Goal: Information Seeking & Learning: Learn about a topic

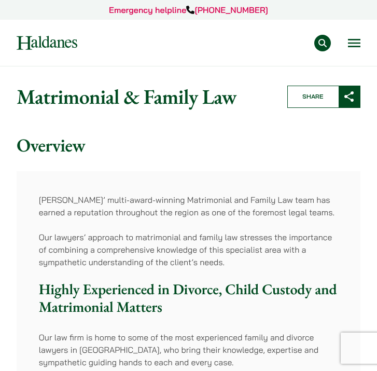
scroll to position [687, 0]
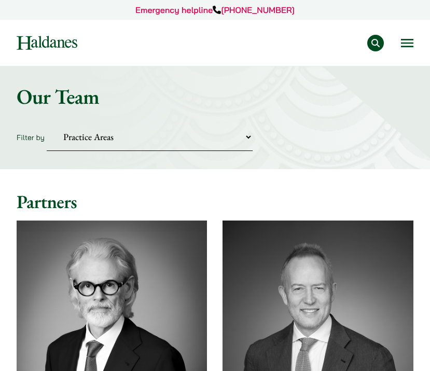
scroll to position [275, 0]
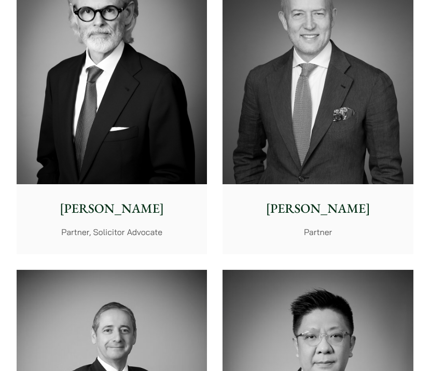
click at [106, 223] on div "Jonathan Midgley Partner, Solicitor Advocate" at bounding box center [112, 218] width 190 height 69
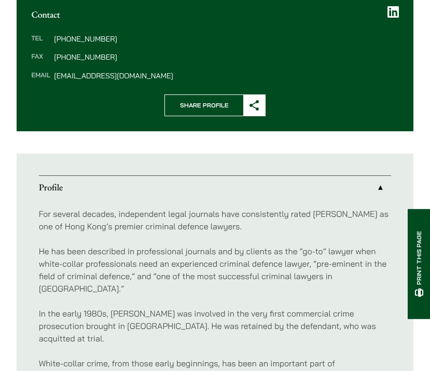
scroll to position [468, 0]
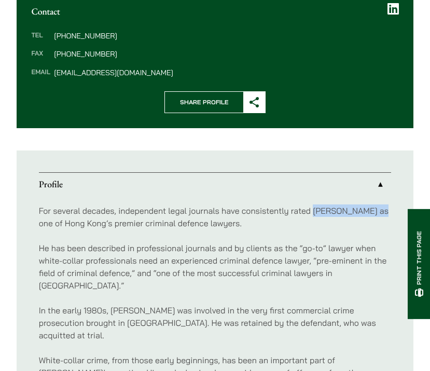
drag, startPoint x: 315, startPoint y: 196, endPoint x: 381, endPoint y: 196, distance: 66.4
click at [381, 204] on p "For several decades, independent legal journals have consistently rated [PERSON…" at bounding box center [215, 216] width 353 height 25
copy p "Jonathan Midgley"
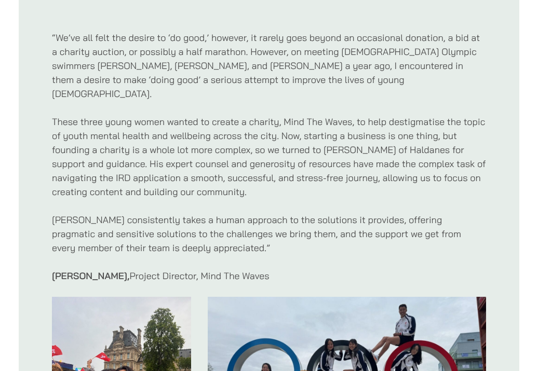
scroll to position [397, 0]
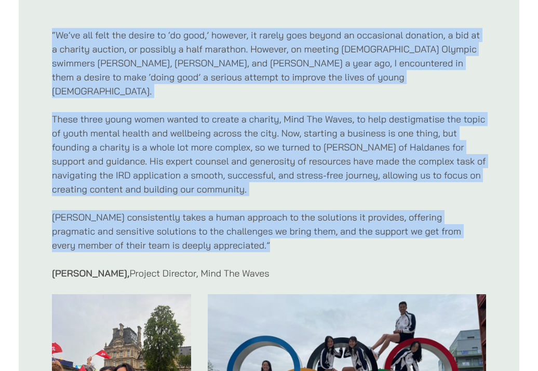
drag, startPoint x: 50, startPoint y: 32, endPoint x: 253, endPoint y: 242, distance: 291.8
click at [253, 242] on div "“We’ve all felt the desire to ‘do good,’ however, it rarely goes beyond an occa…" at bounding box center [269, 254] width 500 height 518
copy div "“We’ve all felt the desire to ‘do good,’ however, it rarely goes beyond an occa…"
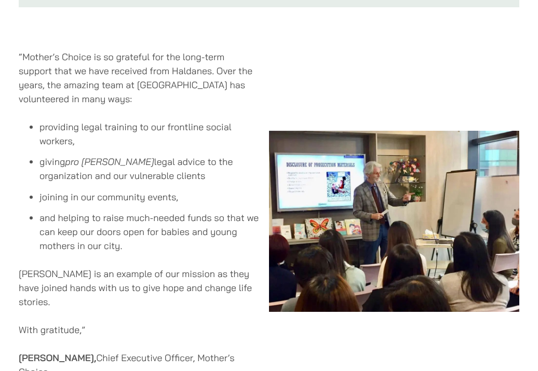
scroll to position [902, 0]
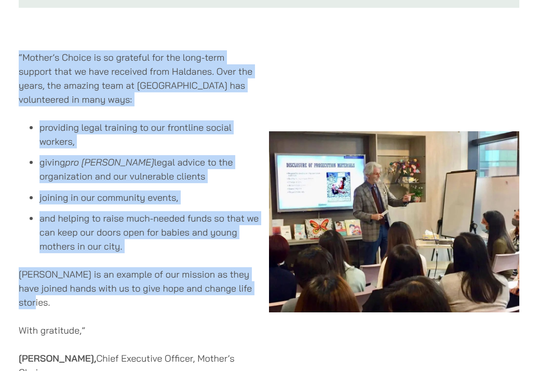
drag, startPoint x: 18, startPoint y: 42, endPoint x: 124, endPoint y: 283, distance: 263.8
click at [124, 283] on div "“Mother’s Choice is so grateful for the long-term support that we have received…" at bounding box center [144, 222] width 250 height 362
copy div "“Mother’s Choice is so grateful for the long-term support that we have received…"
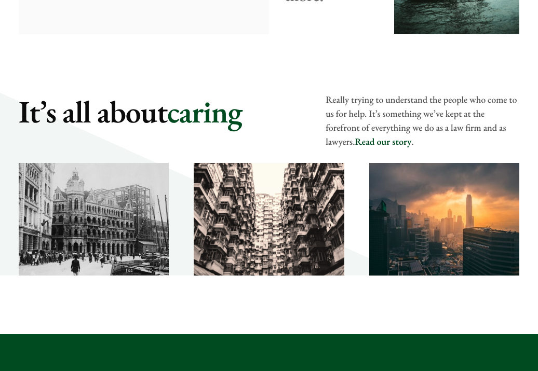
scroll to position [1421, 0]
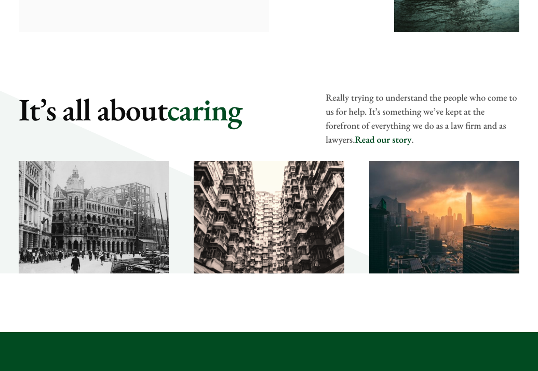
drag, startPoint x: 327, startPoint y: 95, endPoint x: 358, endPoint y: 141, distance: 55.4
click at [358, 141] on p "Really trying to understand the people who come to us for help. It’s something …" at bounding box center [422, 119] width 194 height 56
copy p "Really trying to understand the people who come to us for help. It’s something …"
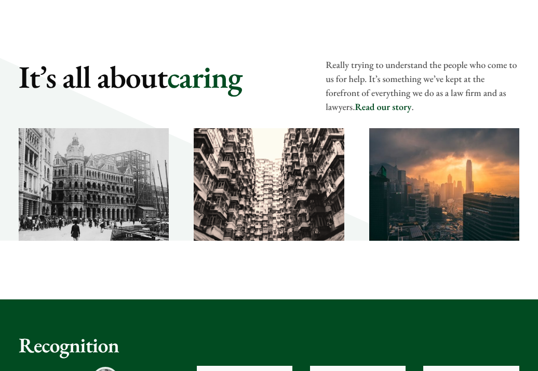
scroll to position [1454, 0]
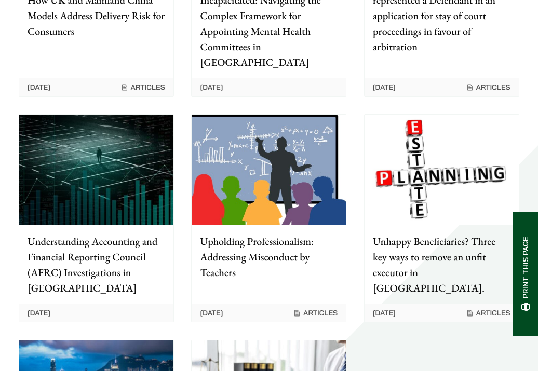
scroll to position [1483, 0]
